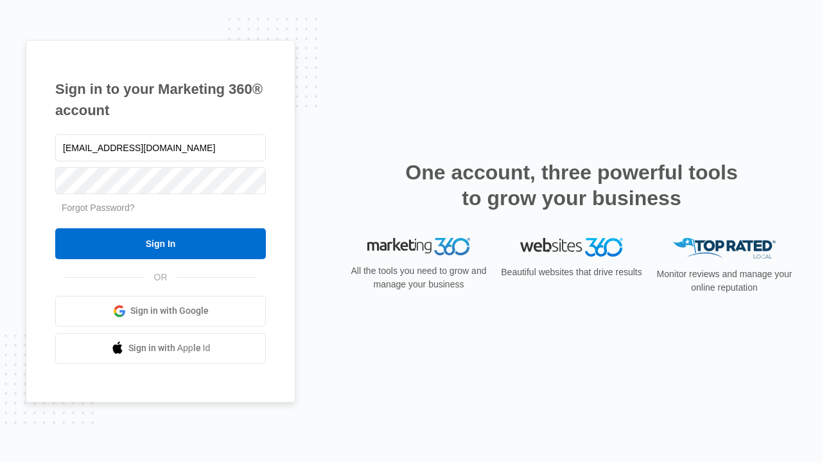
type input "[EMAIL_ADDRESS][DOMAIN_NAME]"
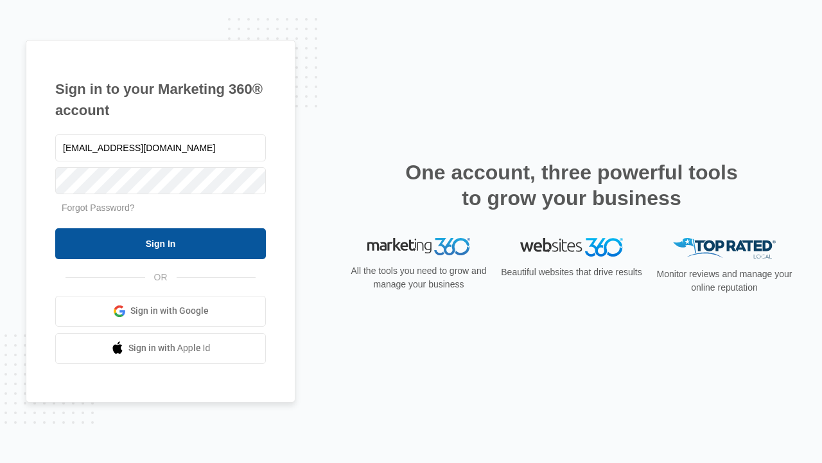
click at [161, 243] on input "Sign In" at bounding box center [160, 243] width 211 height 31
